Goal: Obtain resource: Download file/media

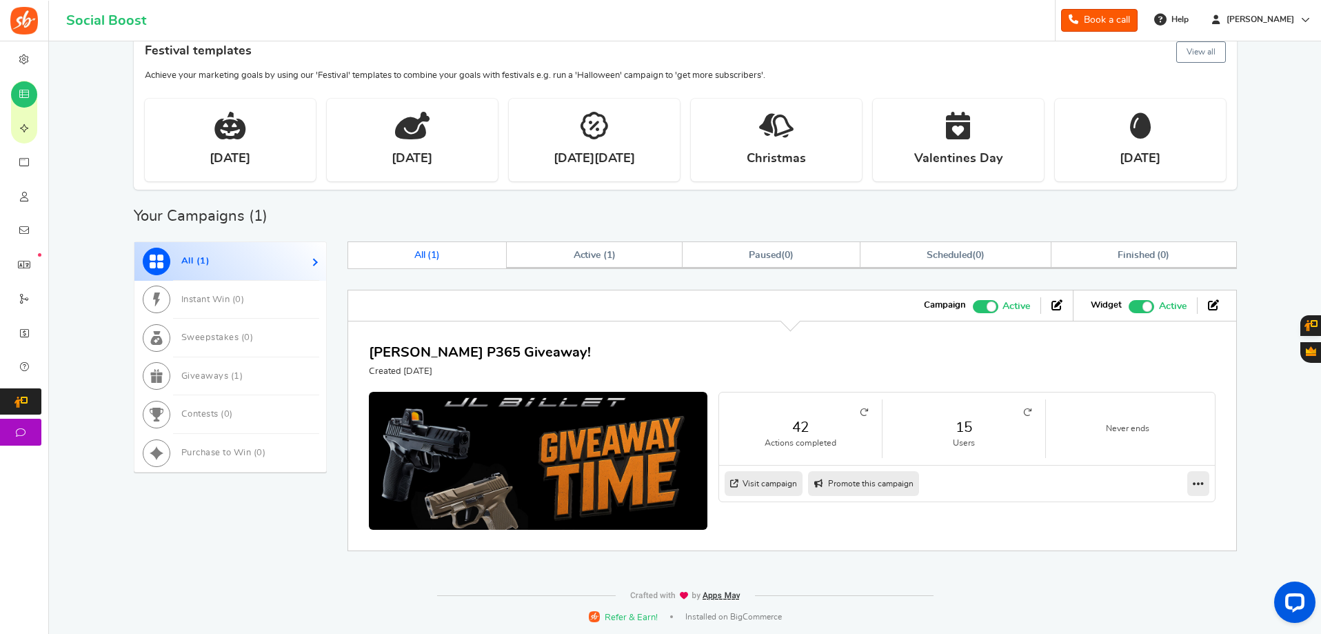
click at [860, 409] on icon at bounding box center [864, 412] width 8 height 8
click at [973, 436] on link "15" at bounding box center [963, 427] width 135 height 20
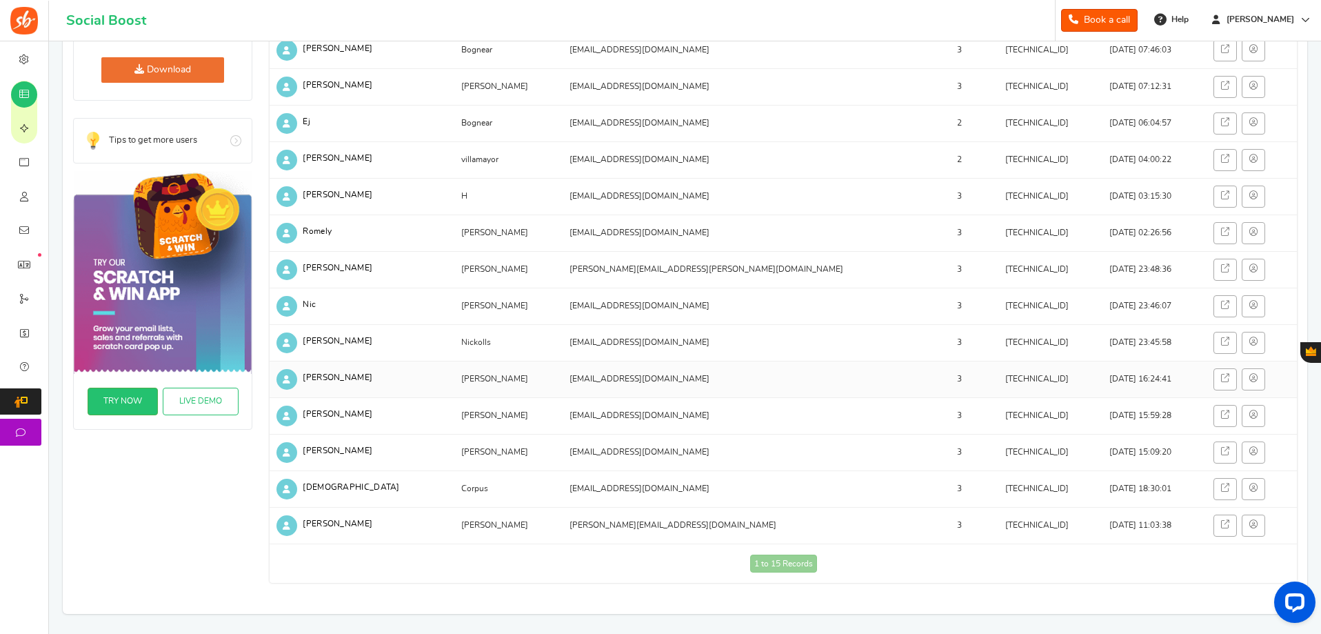
scroll to position [276, 0]
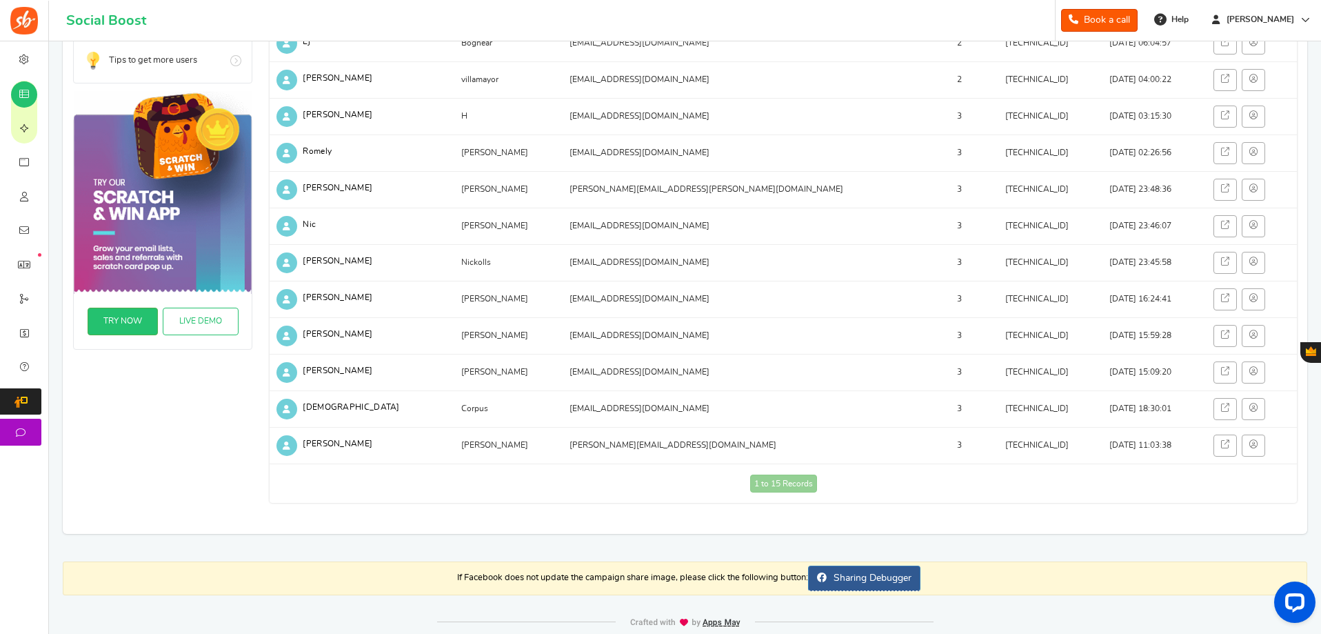
click at [382, 550] on div "RECOMMENDED CAMPAIGNS FOR YOU New Preview and launch recommended holiday season…" at bounding box center [685, 187] width 1252 height 843
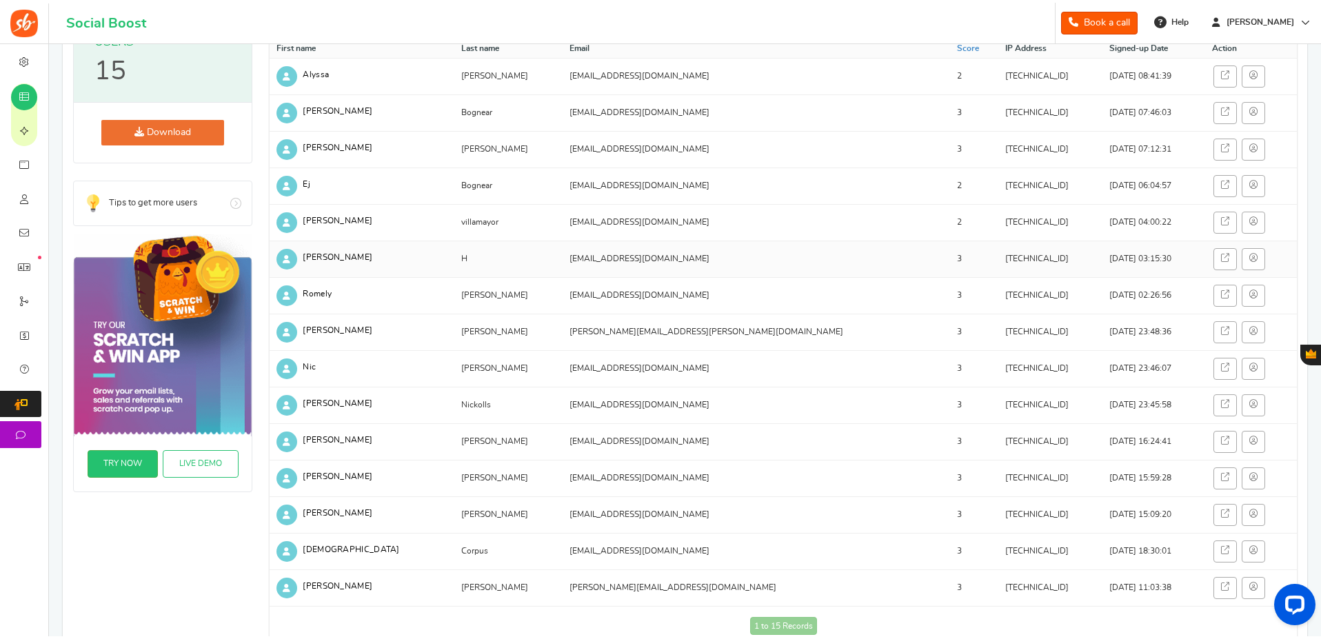
scroll to position [0, 0]
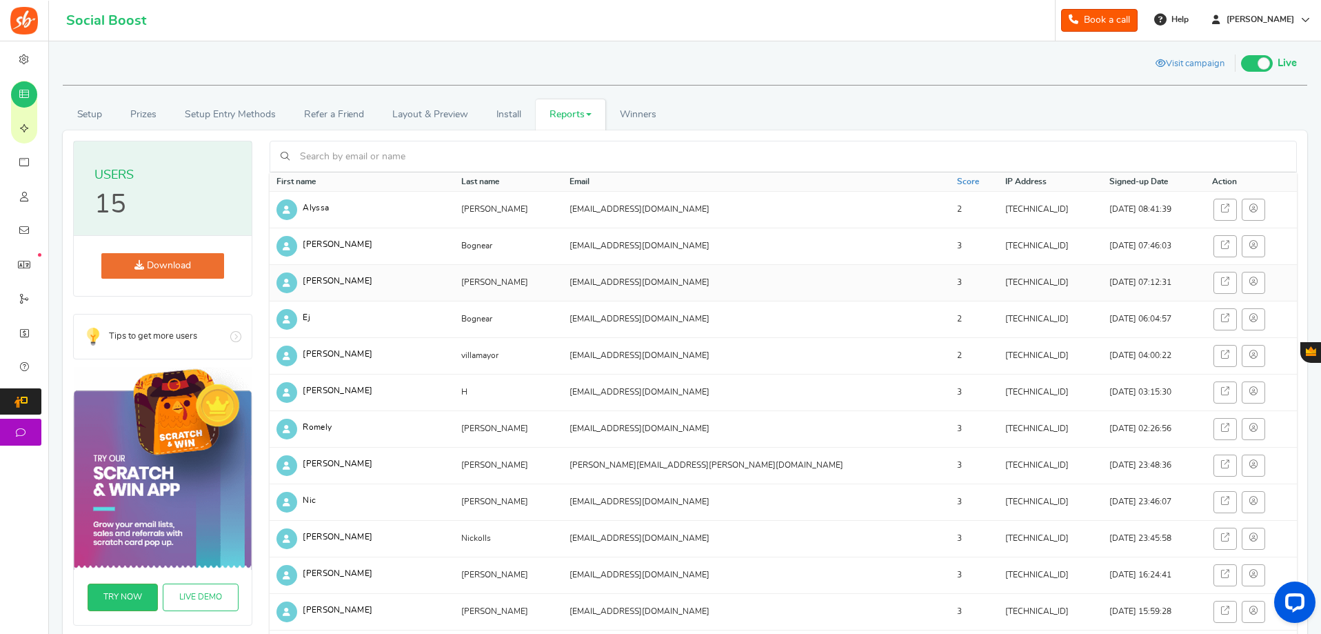
drag, startPoint x: 909, startPoint y: 284, endPoint x: 850, endPoint y: 285, distance: 59.3
click at [999, 285] on td "[TECHNICAL_ID]" at bounding box center [1051, 282] width 104 height 37
copy td "[TECHNICAL_ID]"
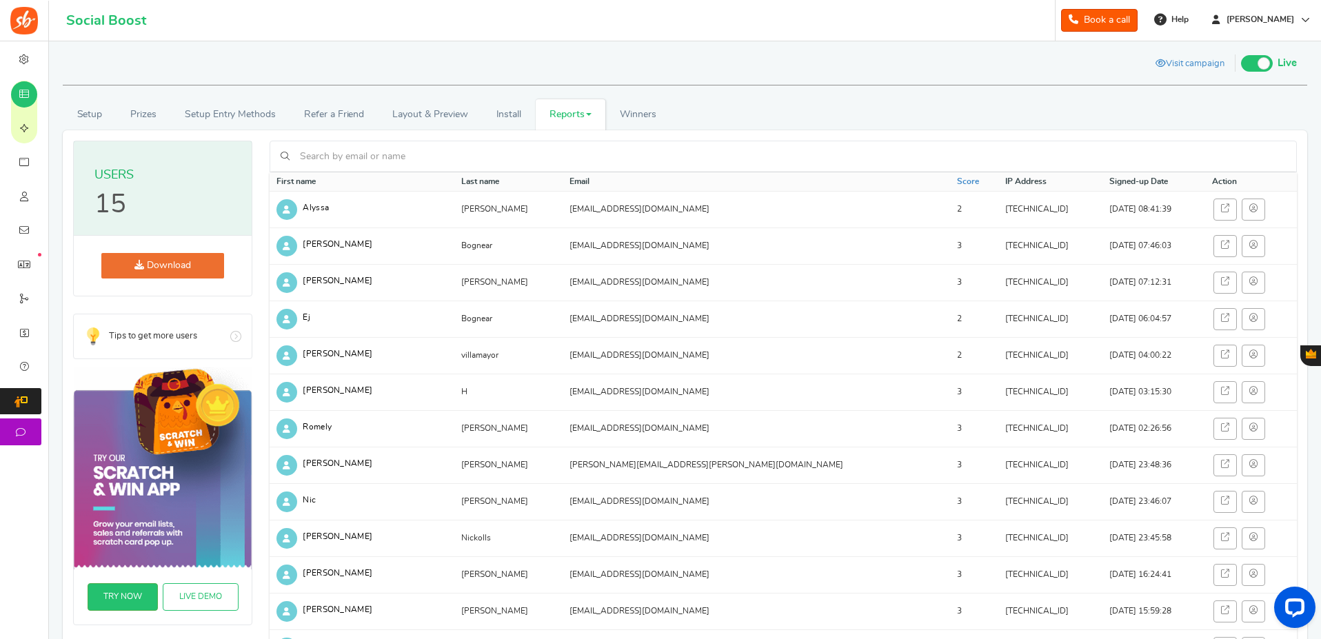
click at [261, 62] on div "Visit campaign [GEOGRAPHIC_DATA] Preview as Live Visit campaign Live Paused Rec…" at bounding box center [685, 64] width 1224 height 23
click at [207, 251] on div "Download" at bounding box center [163, 266] width 178 height 60
click at [199, 261] on link "Download" at bounding box center [162, 266] width 123 height 26
